Goal: Check status: Check status

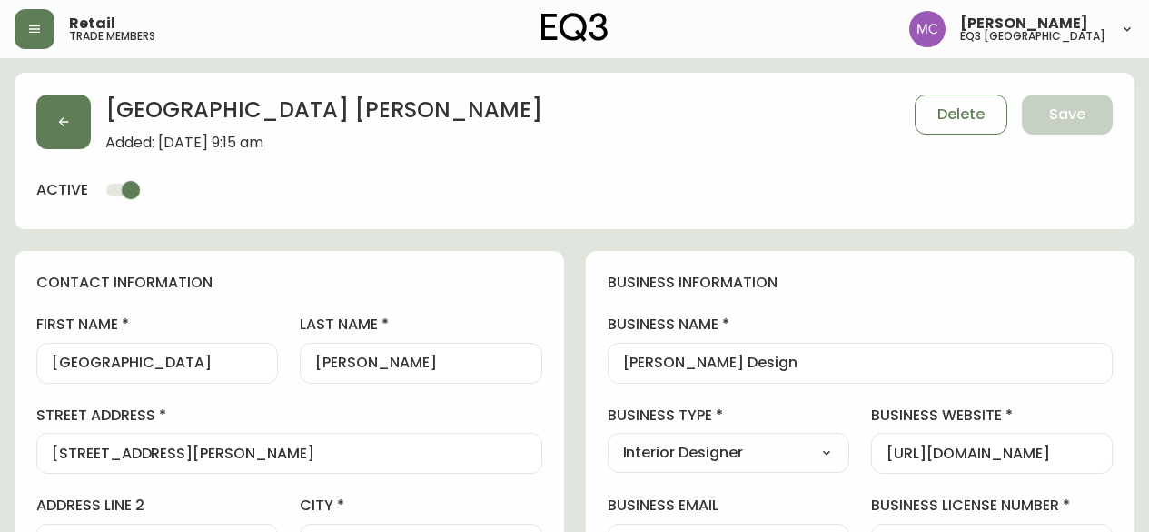
select select "BC"
select select "CA"
select select "CA_EN"
select select "Social Media"
select select "Interior Designer"
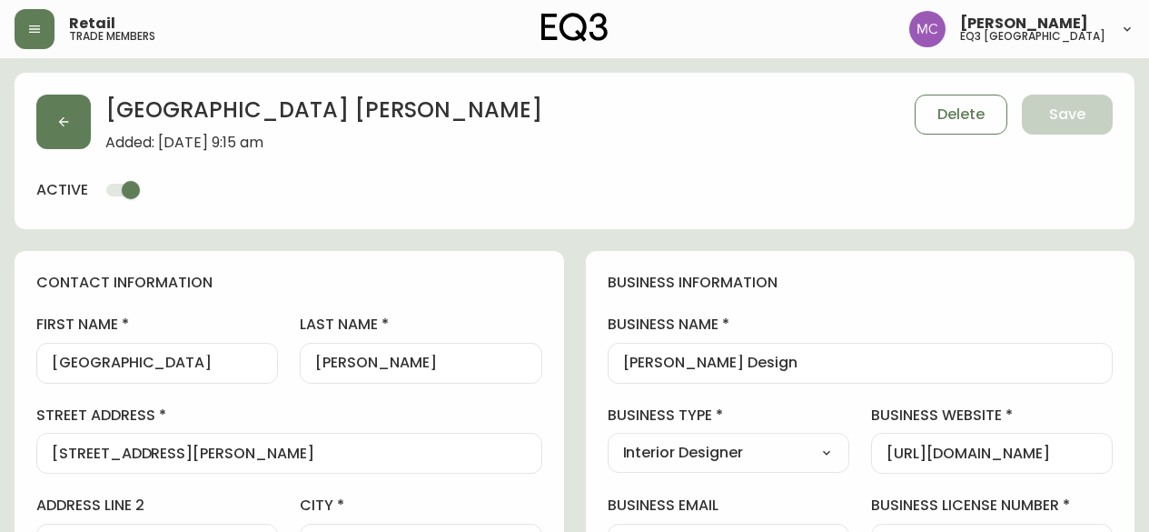
select select "cjw10z96p001r6gs00juufhhe"
select select "false"
click at [57, 110] on button "button" at bounding box center [63, 122] width 55 height 55
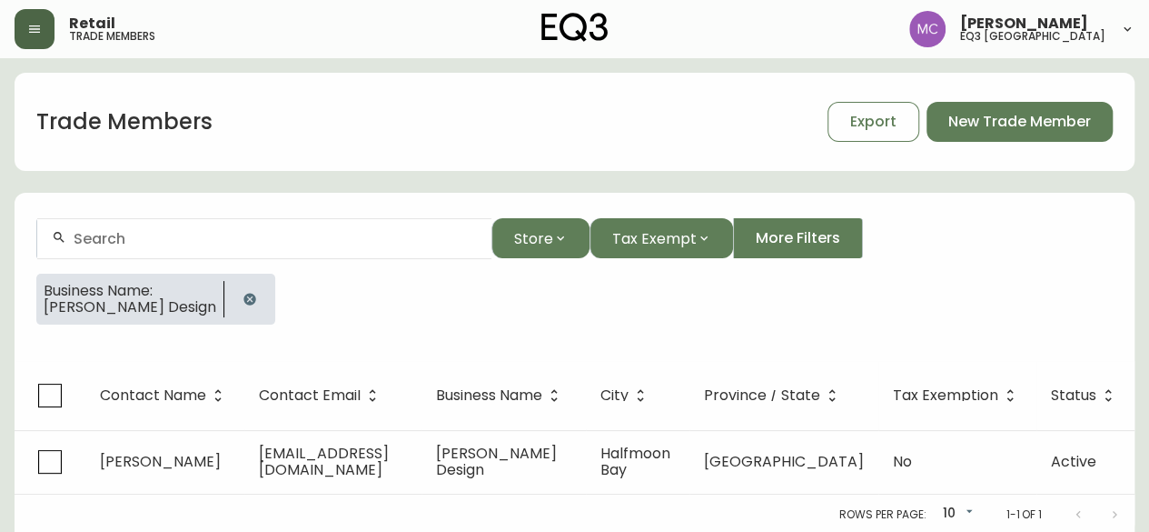
click at [42, 39] on button "button" at bounding box center [35, 29] width 40 height 40
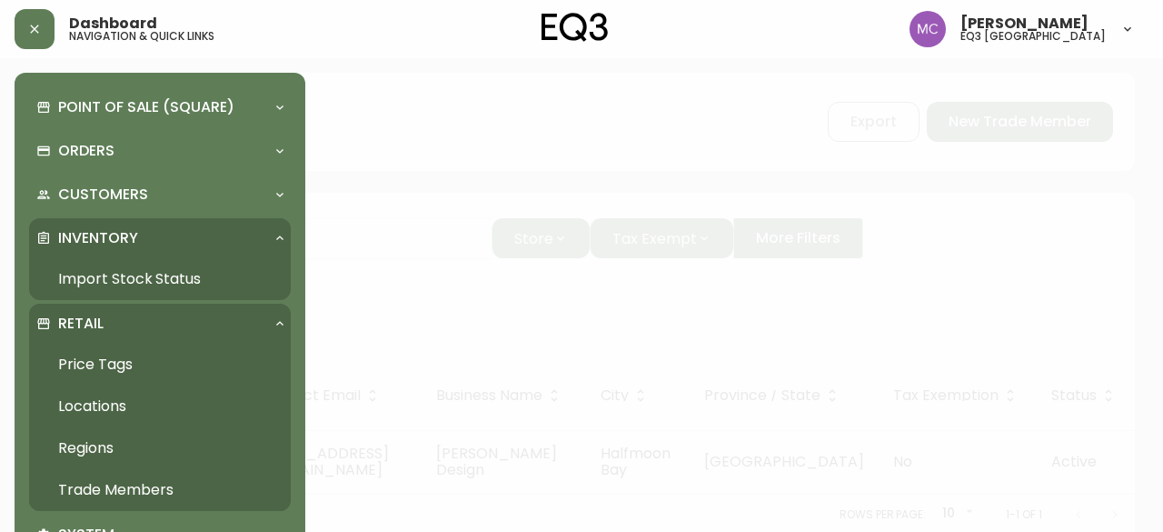
click at [71, 281] on link "Import Stock Status" at bounding box center [160, 279] width 262 height 42
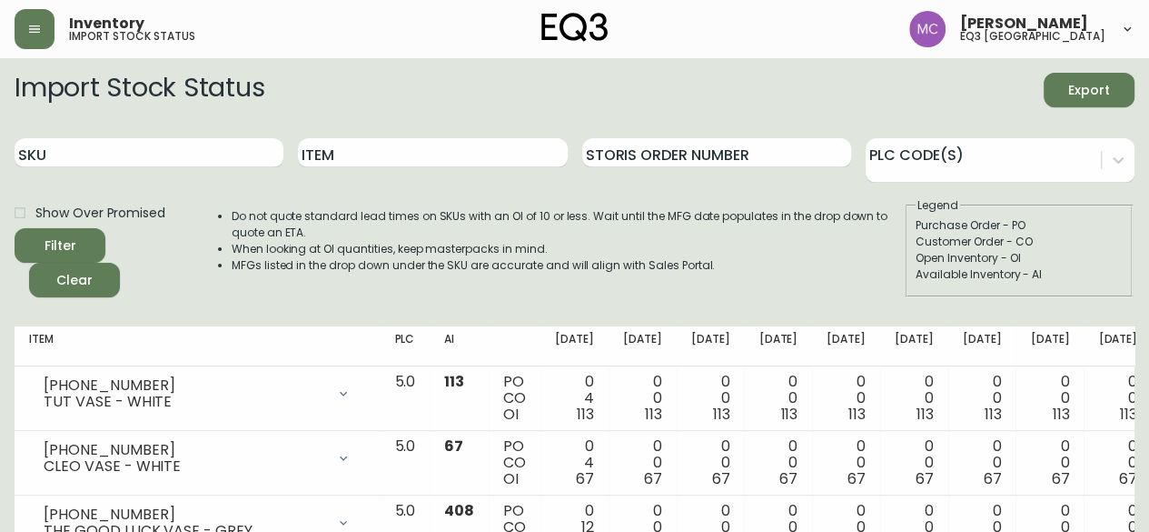
click at [81, 171] on div "SKU" at bounding box center [149, 153] width 269 height 59
click at [82, 152] on input "SKU" at bounding box center [149, 152] width 269 height 29
paste input "[PHONE_NUMBER]"
type input "[PHONE_NUMBER]"
click at [15, 228] on button "Filter" at bounding box center [60, 245] width 91 height 35
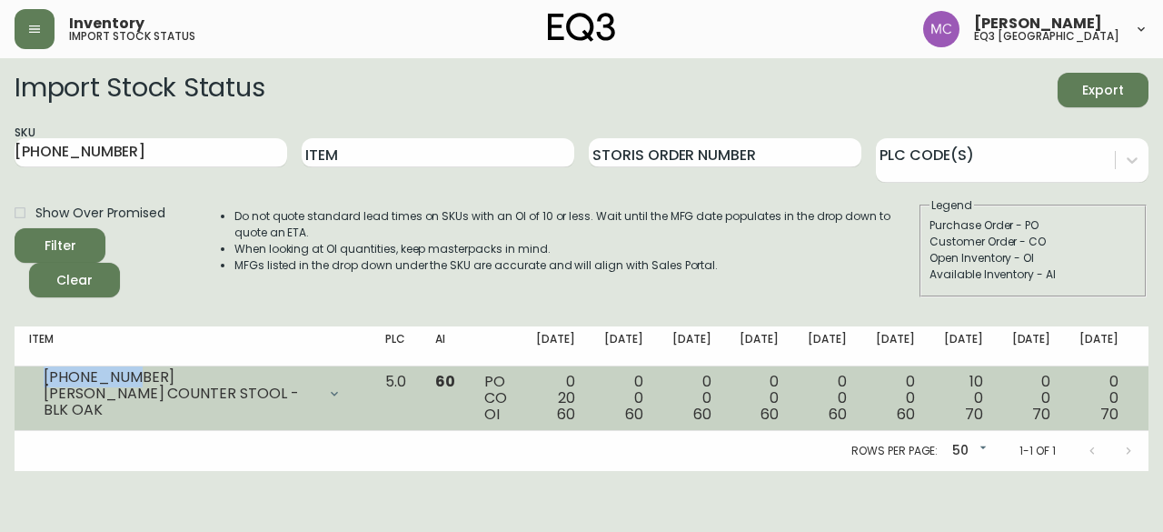
drag, startPoint x: 134, startPoint y: 384, endPoint x: 25, endPoint y: 374, distance: 108.6
click at [25, 374] on td "[PHONE_NUMBER] [PERSON_NAME] COUNTER STOOL - BLK OAK Opening Balance 80 ( [DATE…" at bounding box center [193, 398] width 356 height 65
copy div "[PHONE_NUMBER]"
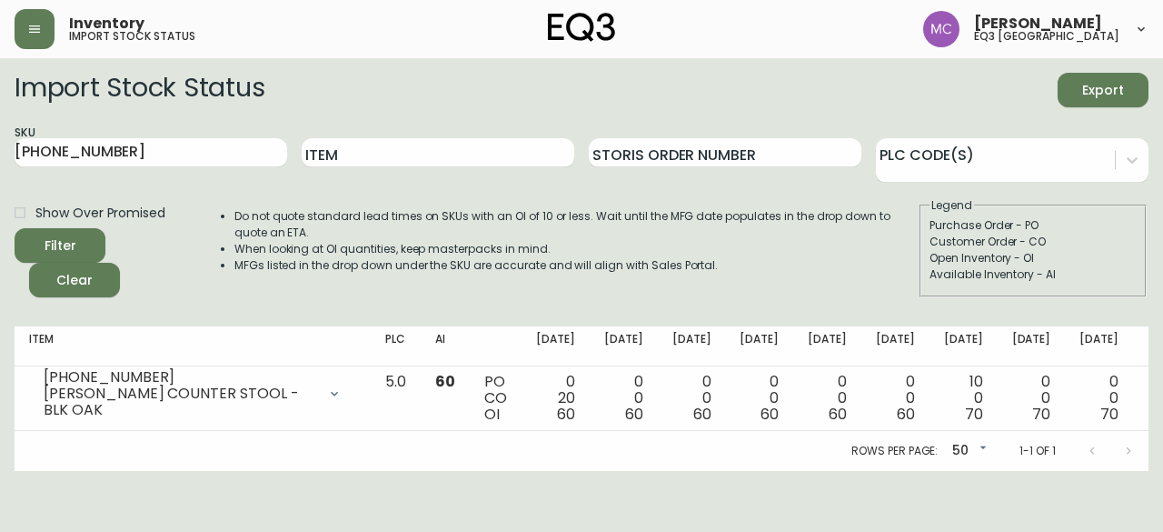
click at [0, 297] on main "Import Stock Status Export SKU [PHONE_NUMBER] Item Storis Order Number PLC Code…" at bounding box center [581, 264] width 1163 height 413
click at [35, 37] on button "button" at bounding box center [35, 29] width 40 height 40
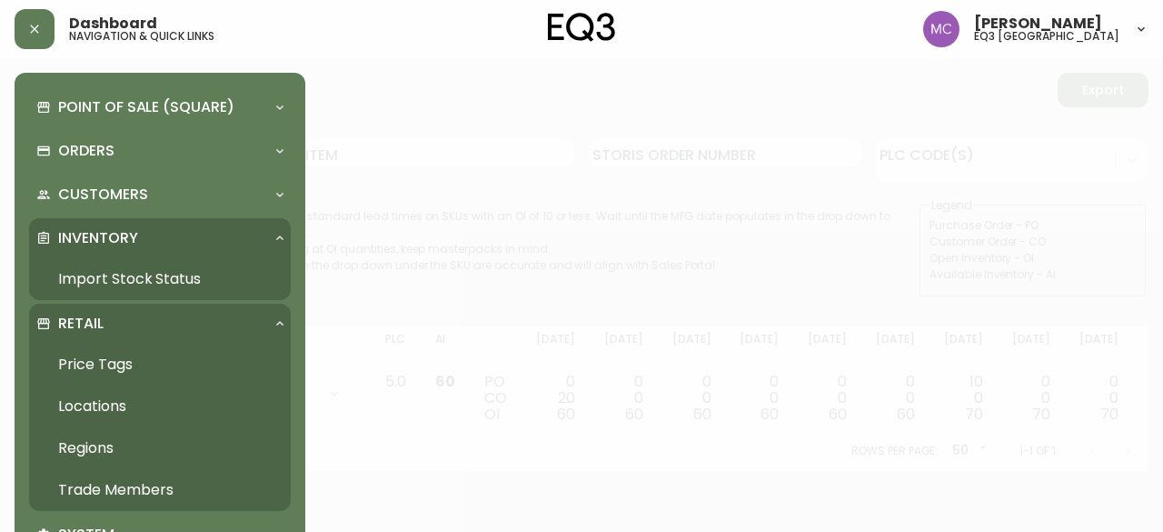
click at [104, 286] on link "Import Stock Status" at bounding box center [160, 279] width 262 height 42
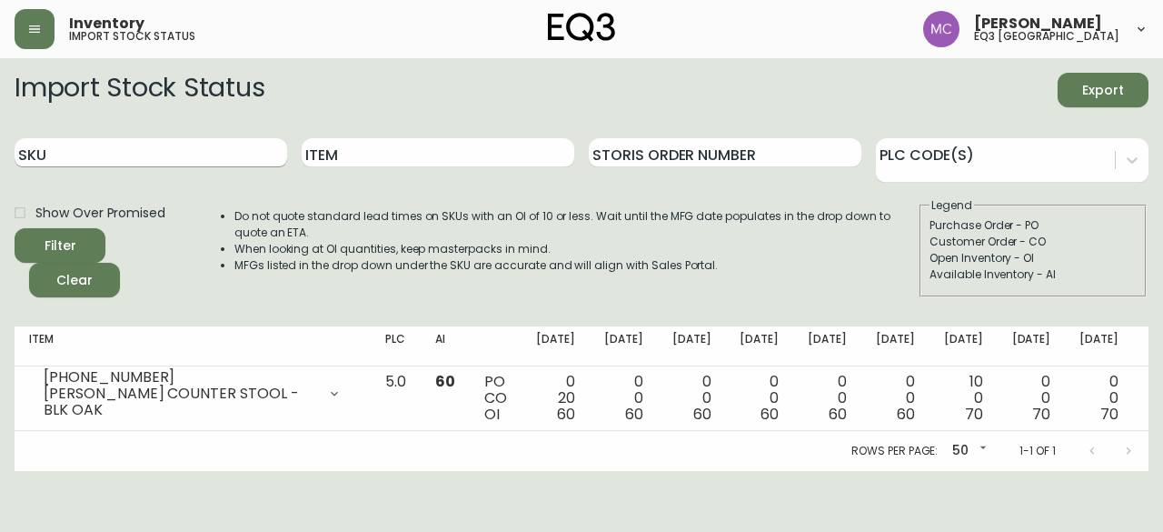
click at [86, 148] on input "SKU" at bounding box center [151, 152] width 273 height 29
paste input "[PHONE_NUMBER]"
type input "[PHONE_NUMBER]"
click at [15, 228] on button "Filter" at bounding box center [60, 245] width 91 height 35
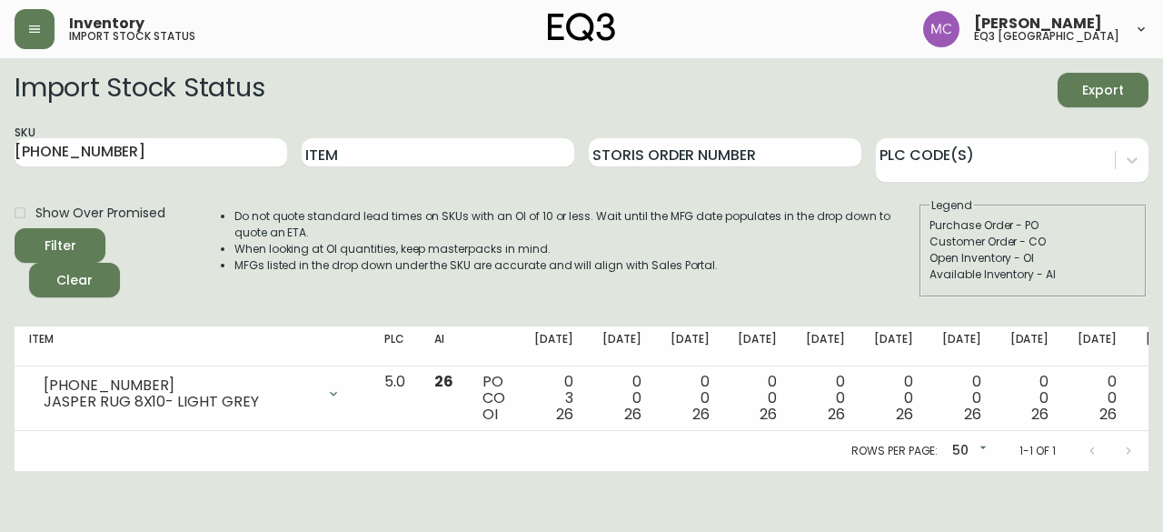
click at [0, 264] on main "Import Stock Status Export SKU [PHONE_NUMBER] Item Storis Order Number PLC Code…" at bounding box center [581, 264] width 1163 height 413
